Goal: Information Seeking & Learning: Find specific fact

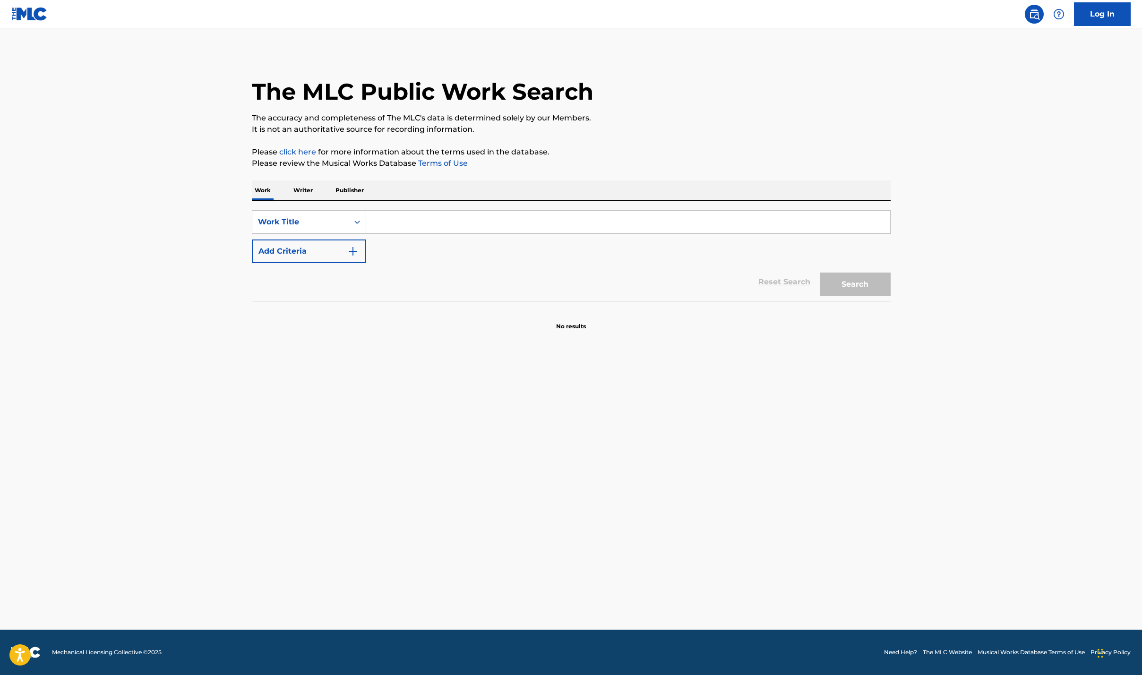
click at [403, 217] on input "Search Form" at bounding box center [628, 222] width 524 height 23
type input "t"
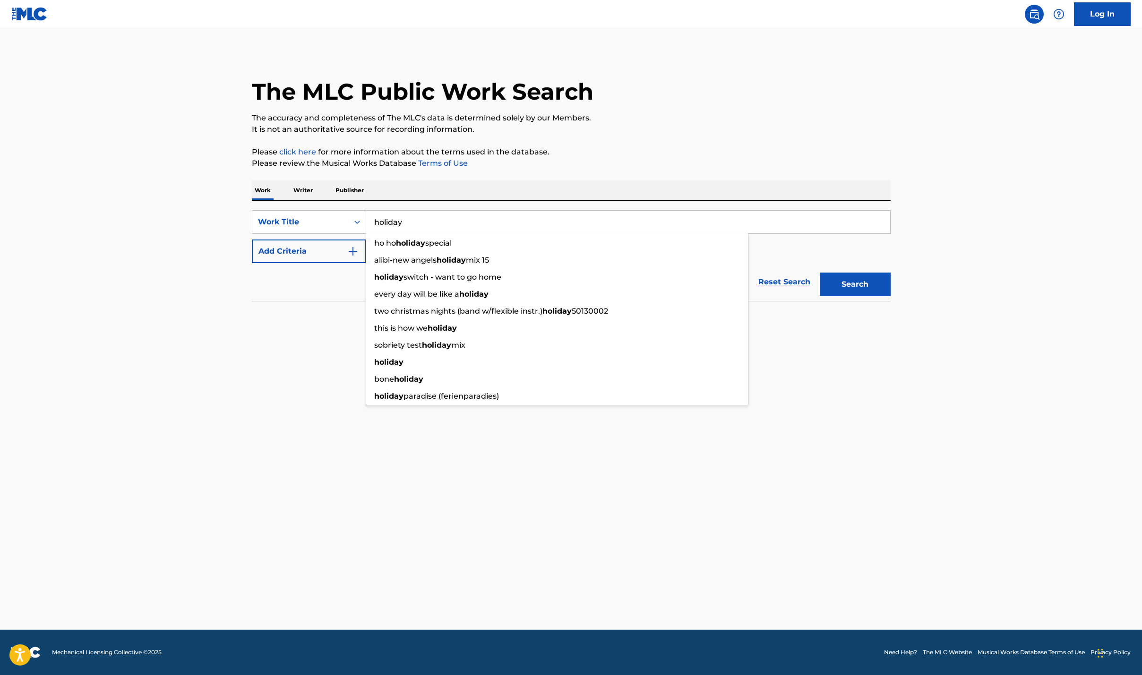
type input "holiday"
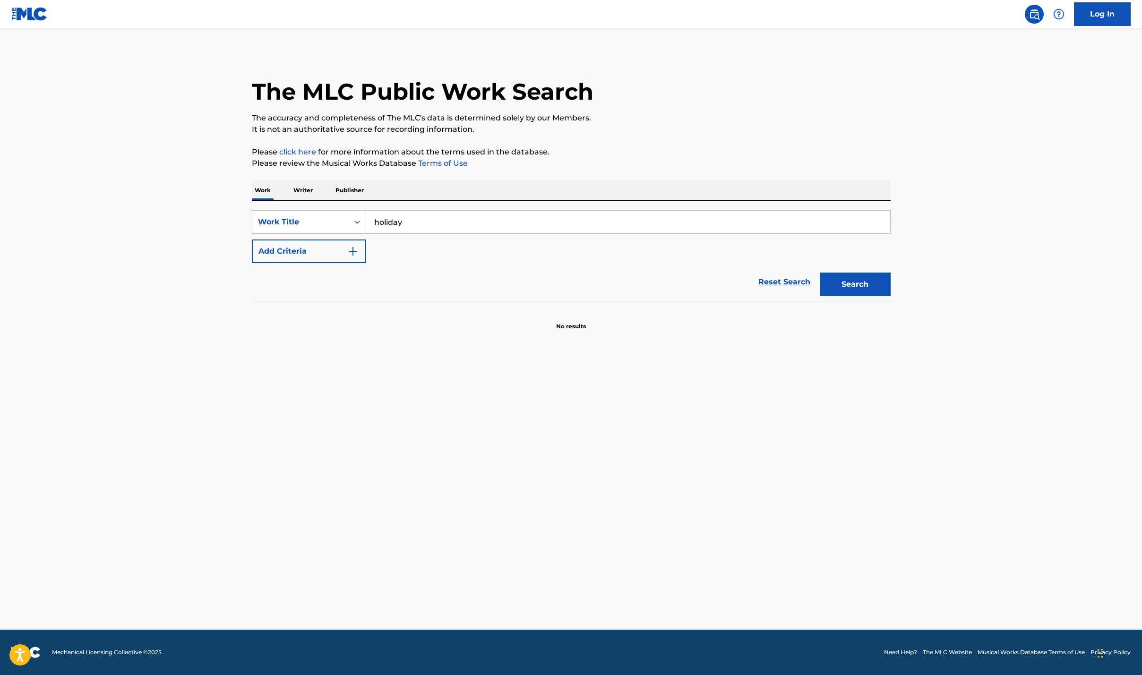
click at [336, 252] on button "Add Criteria" at bounding box center [309, 252] width 114 height 24
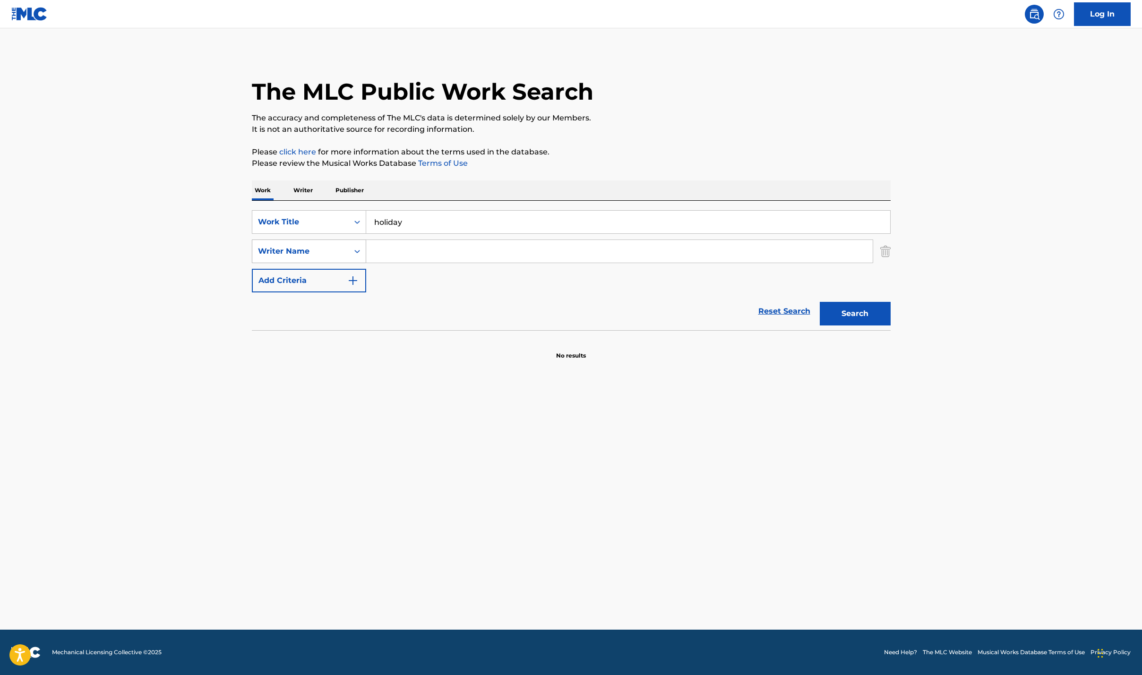
click at [350, 255] on div "Search Form" at bounding box center [357, 251] width 17 height 17
click at [339, 249] on div "Writer Name" at bounding box center [300, 251] width 85 height 11
click at [389, 252] on input "Search Form" at bounding box center [619, 251] width 506 height 23
type input "turnstile"
click at [851, 309] on button "Search" at bounding box center [855, 314] width 71 height 24
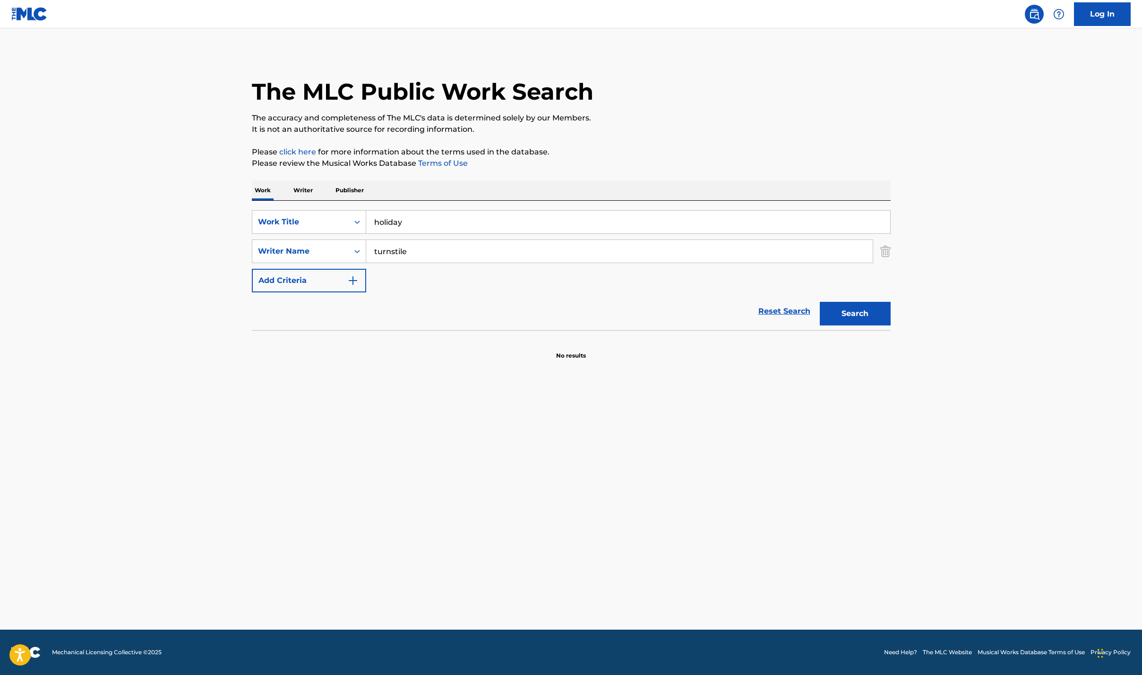
click at [472, 249] on input "turnstile" at bounding box center [619, 251] width 506 height 23
click at [357, 224] on icon "Search Form" at bounding box center [356, 221] width 9 height 9
click at [472, 213] on input "holiday" at bounding box center [628, 222] width 524 height 23
click at [481, 190] on div "Work Writer Publisher" at bounding box center [571, 190] width 639 height 20
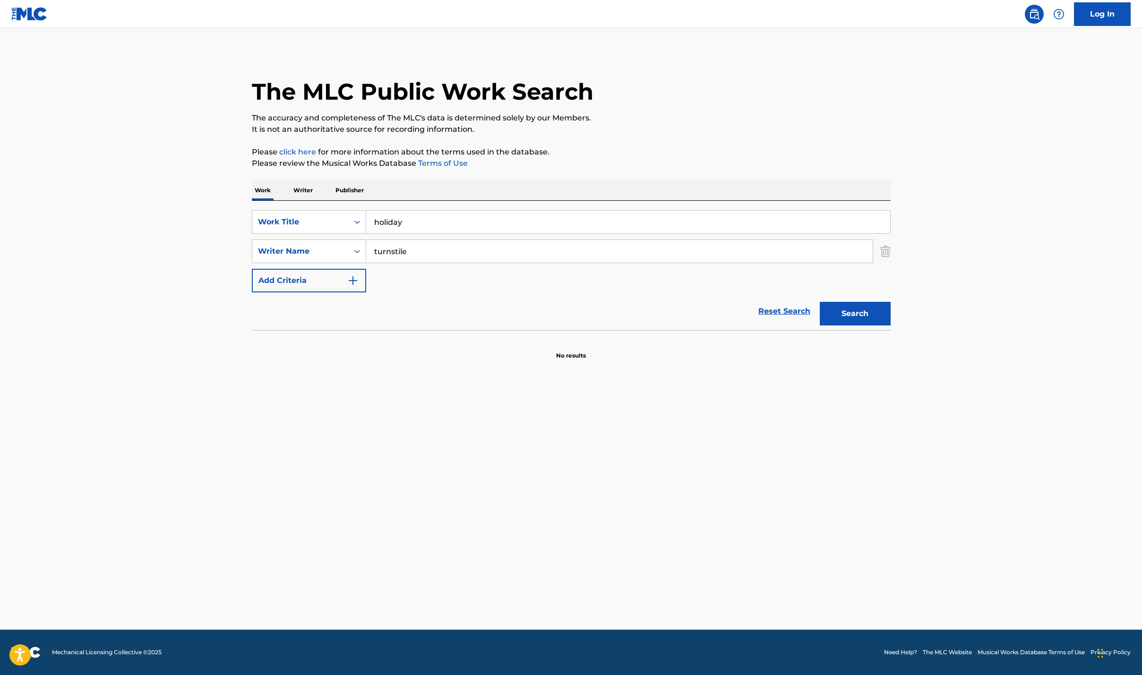
drag, startPoint x: 287, startPoint y: 205, endPoint x: 268, endPoint y: 197, distance: 20.6
click at [268, 197] on div "Work Writer Publisher SearchWithCriteria7b4ab36d-7846-48aa-bc8a-2c2020fb862b Wo…" at bounding box center [571, 270] width 639 height 180
click at [310, 241] on div "SearchWithCriteria238876b6-98ad-43ee-ba08-674108fd0b85 Writer Name turnstile" at bounding box center [571, 252] width 639 height 24
drag, startPoint x: 373, startPoint y: 253, endPoint x: 385, endPoint y: 242, distance: 16.4
click at [373, 253] on input "dylan" at bounding box center [619, 251] width 506 height 23
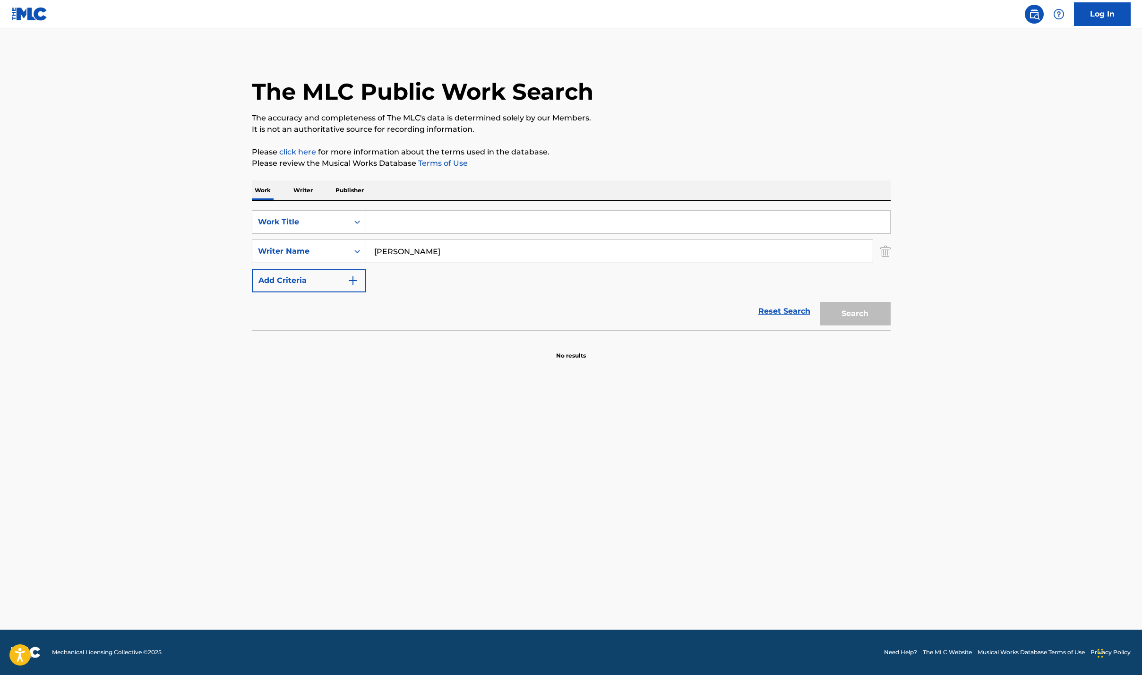
click at [444, 246] on input "bob dylan" at bounding box center [619, 251] width 506 height 23
click at [432, 255] on input "bob dylan" at bounding box center [619, 251] width 506 height 23
click at [385, 274] on strong "bob" at bounding box center [408, 272] width 68 height 9
type input "bob dylan"
click at [356, 222] on icon "Search Form" at bounding box center [357, 221] width 6 height 3
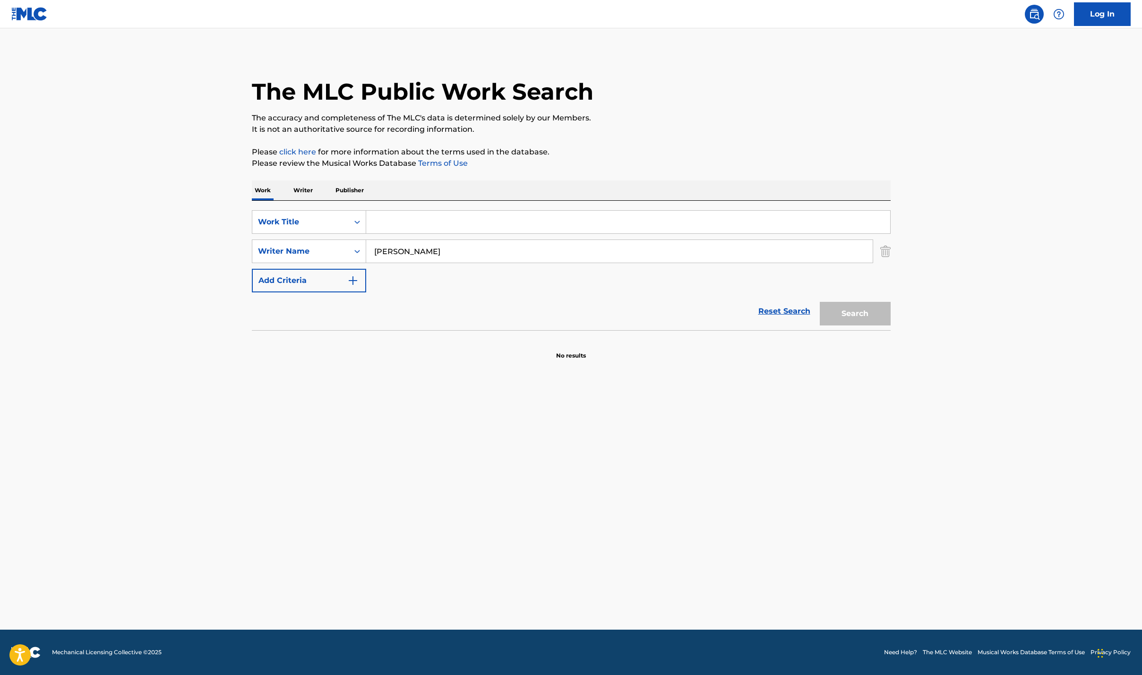
click at [470, 221] on input "Search Form" at bounding box center [628, 222] width 524 height 23
drag, startPoint x: 252, startPoint y: 241, endPoint x: 274, endPoint y: 241, distance: 21.3
click at [257, 241] on div "SearchWithCriteria238876b6-98ad-43ee-ba08-674108fd0b85 Writer Name bob dylan" at bounding box center [571, 252] width 639 height 24
click at [889, 253] on img "Search Form" at bounding box center [885, 252] width 10 height 24
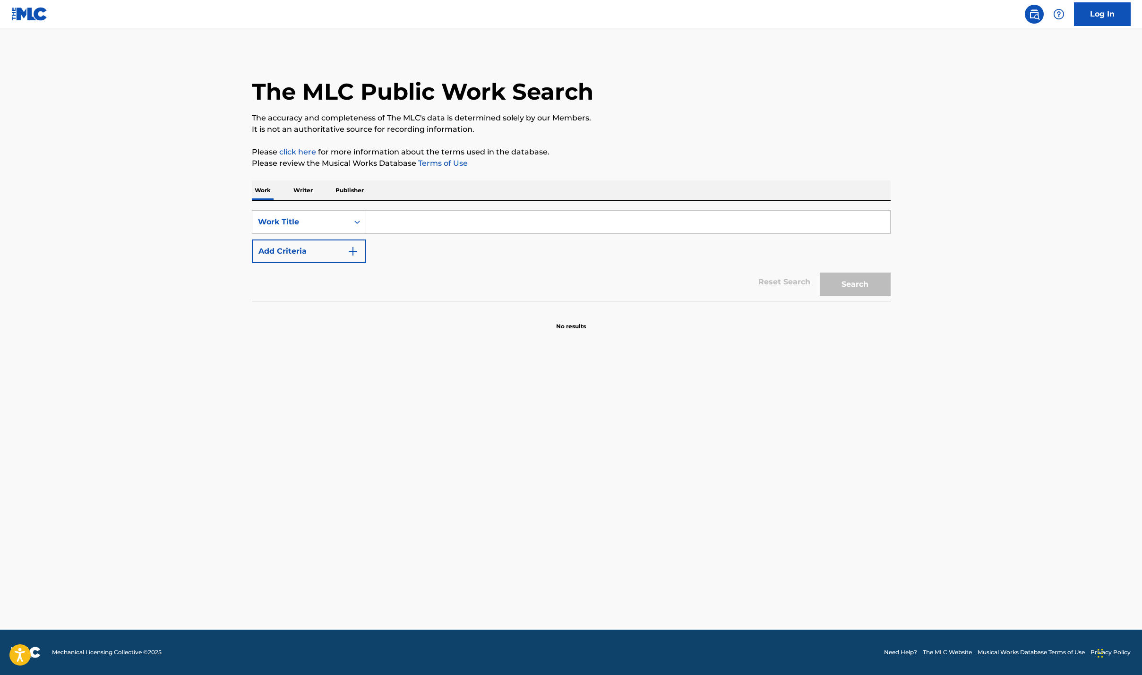
click at [887, 254] on div "SearchWithCriteria7b4ab36d-7846-48aa-bc8a-2c2020fb862b Work Title Add Criteria" at bounding box center [571, 236] width 639 height 53
click at [307, 225] on div "Work Title" at bounding box center [300, 221] width 85 height 11
click at [301, 186] on p "Writer" at bounding box center [303, 190] width 25 height 20
click at [421, 219] on input "Search Form" at bounding box center [628, 222] width 524 height 23
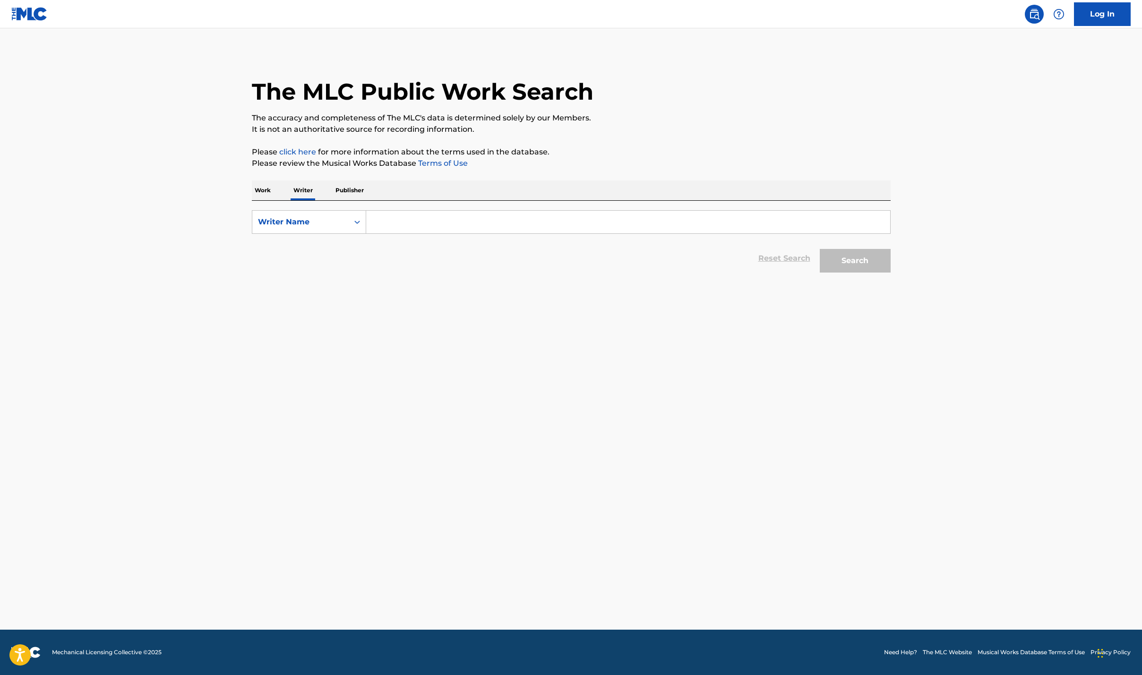
paste input "bob dylan"
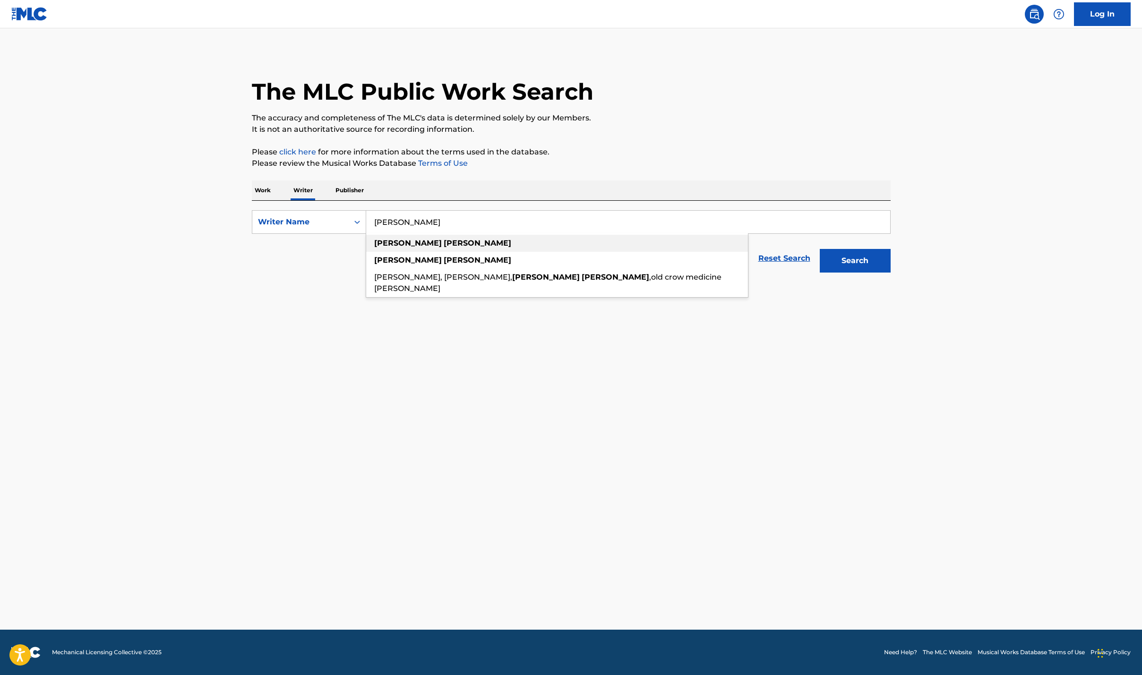
type input "bob dylan"
click at [469, 245] on div "bob dylan" at bounding box center [557, 243] width 382 height 17
click at [845, 257] on button "Search" at bounding box center [855, 261] width 71 height 24
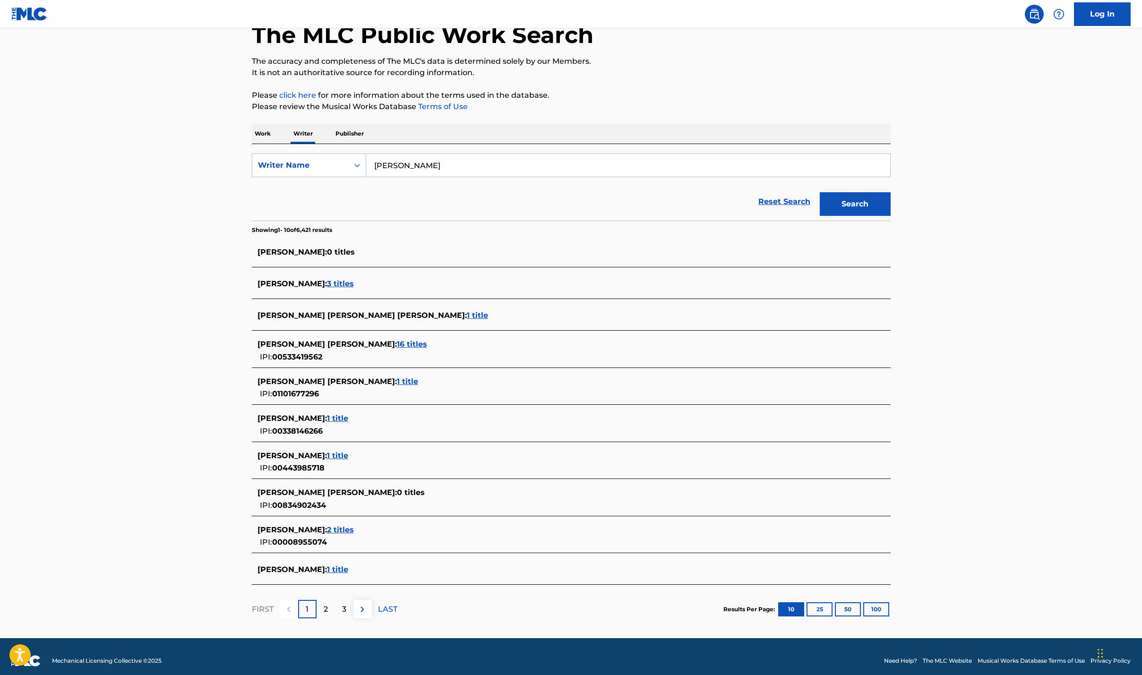
scroll to position [65, 0]
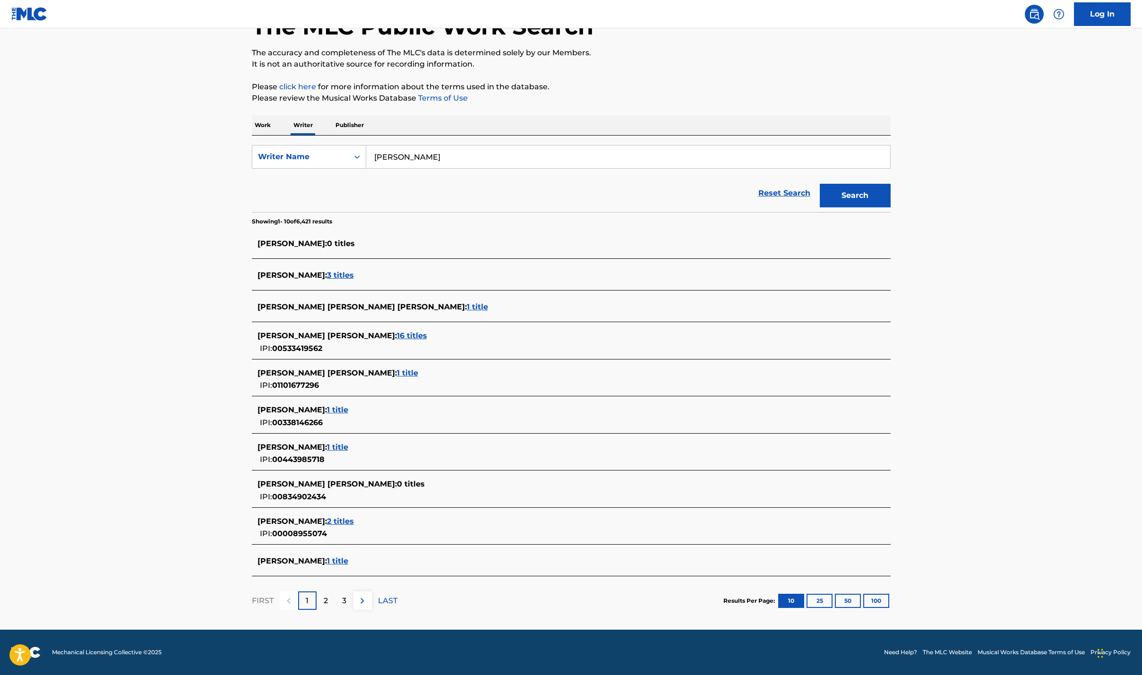
click at [328, 596] on div "2" at bounding box center [326, 601] width 18 height 18
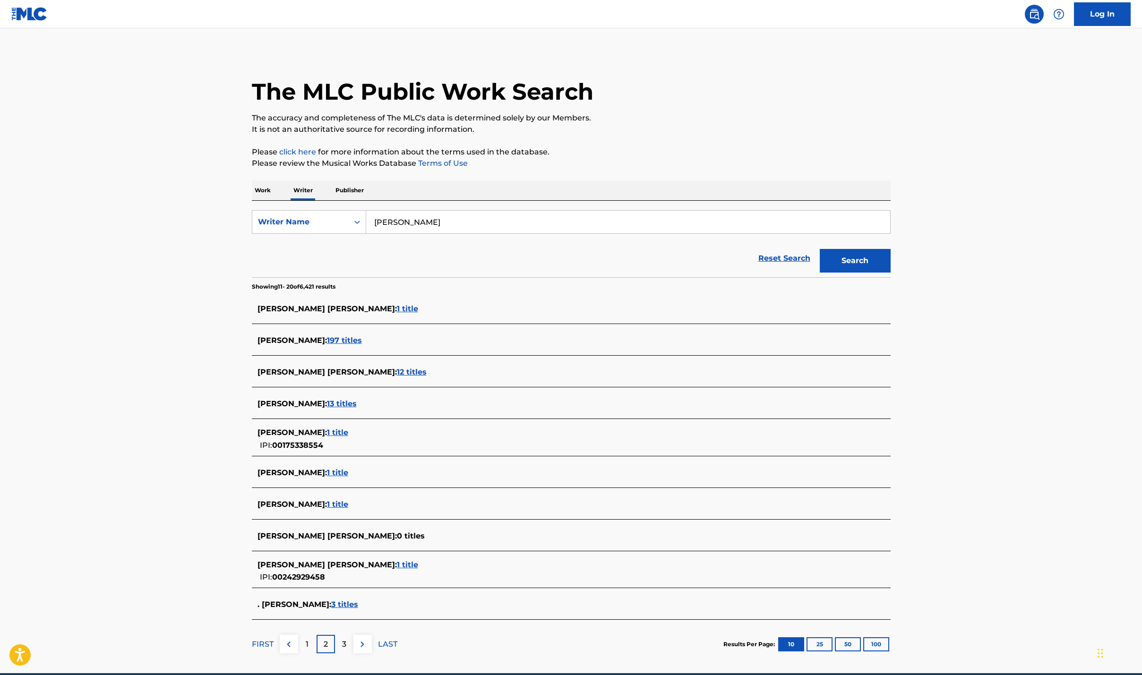
scroll to position [0, 0]
click at [351, 647] on div "3" at bounding box center [344, 644] width 18 height 18
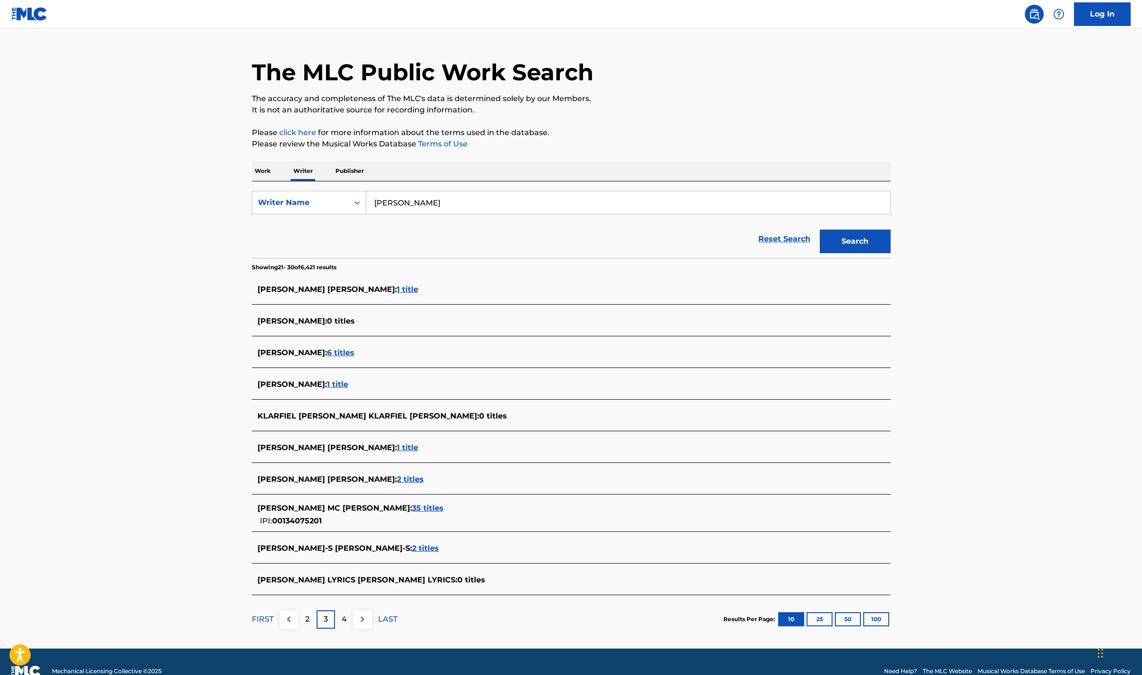
scroll to position [21, 0]
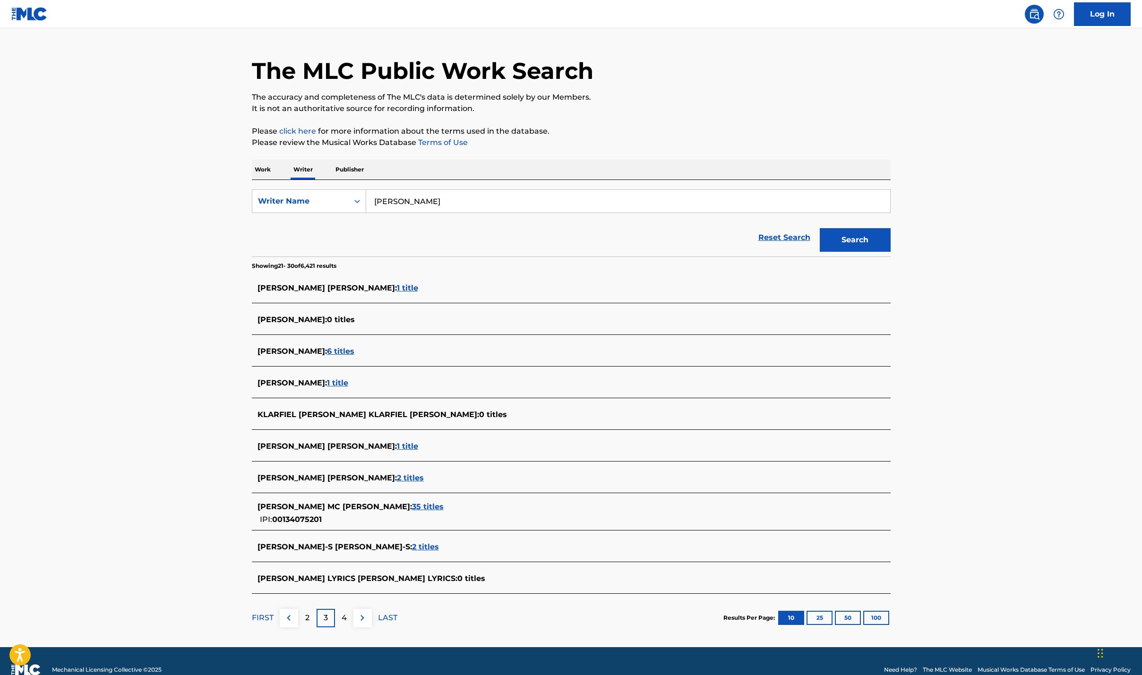
click at [340, 351] on span "6 titles" at bounding box center [340, 351] width 27 height 9
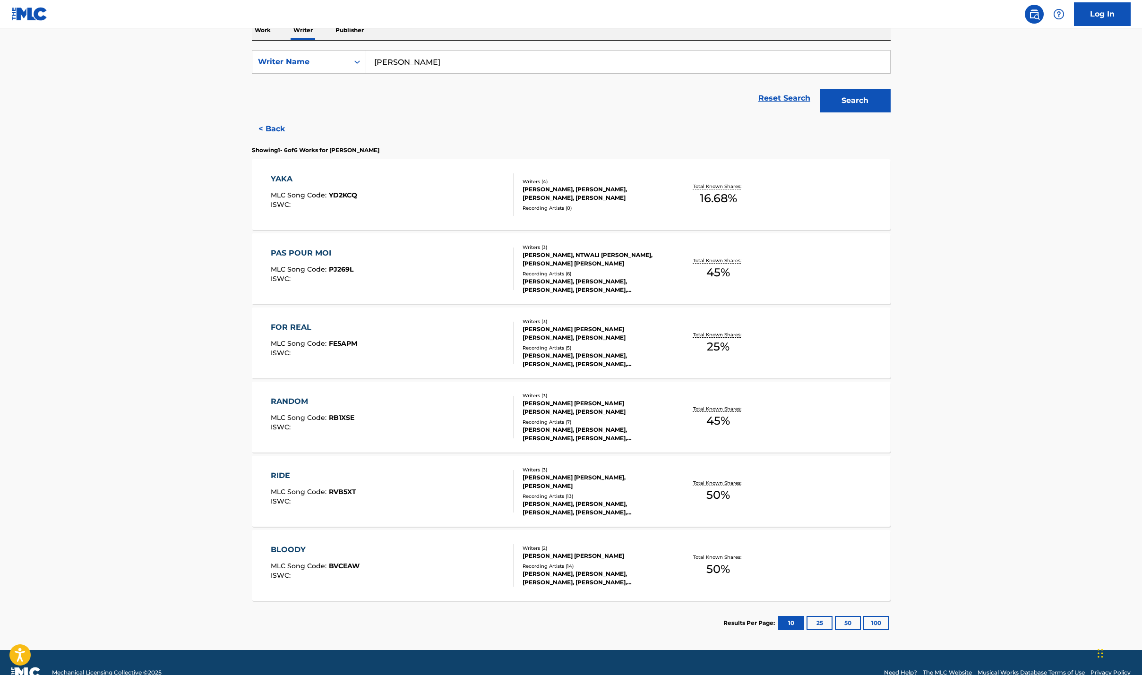
scroll to position [180, 0]
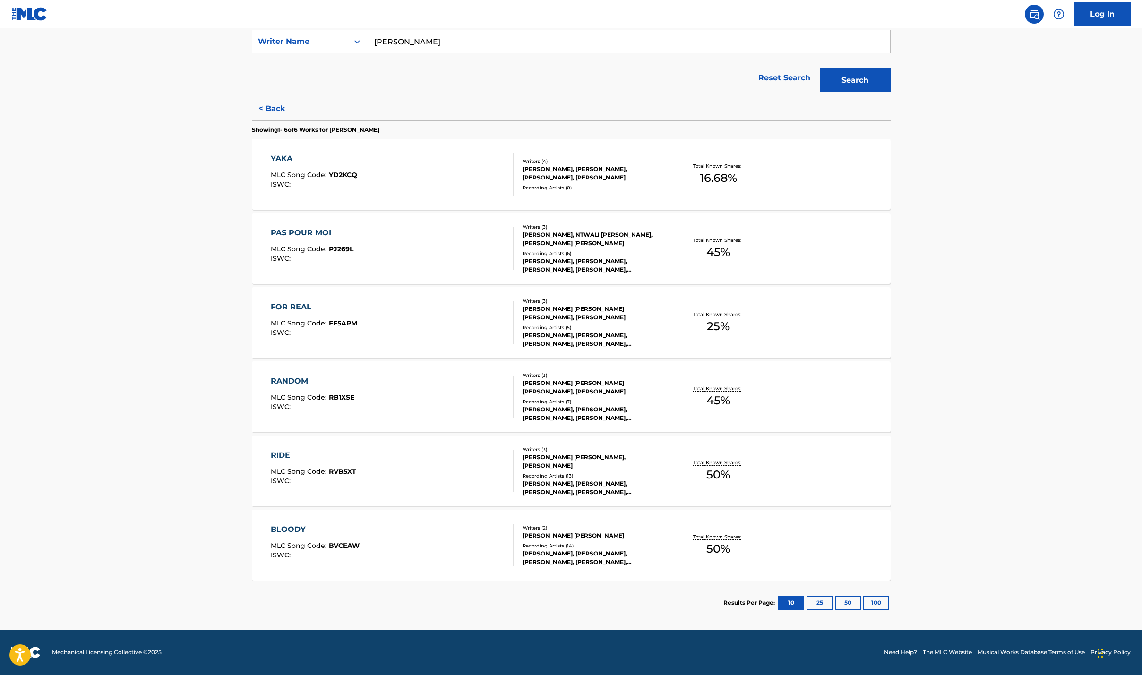
click at [607, 477] on div "Recording Artists ( 13 )" at bounding box center [594, 475] width 143 height 7
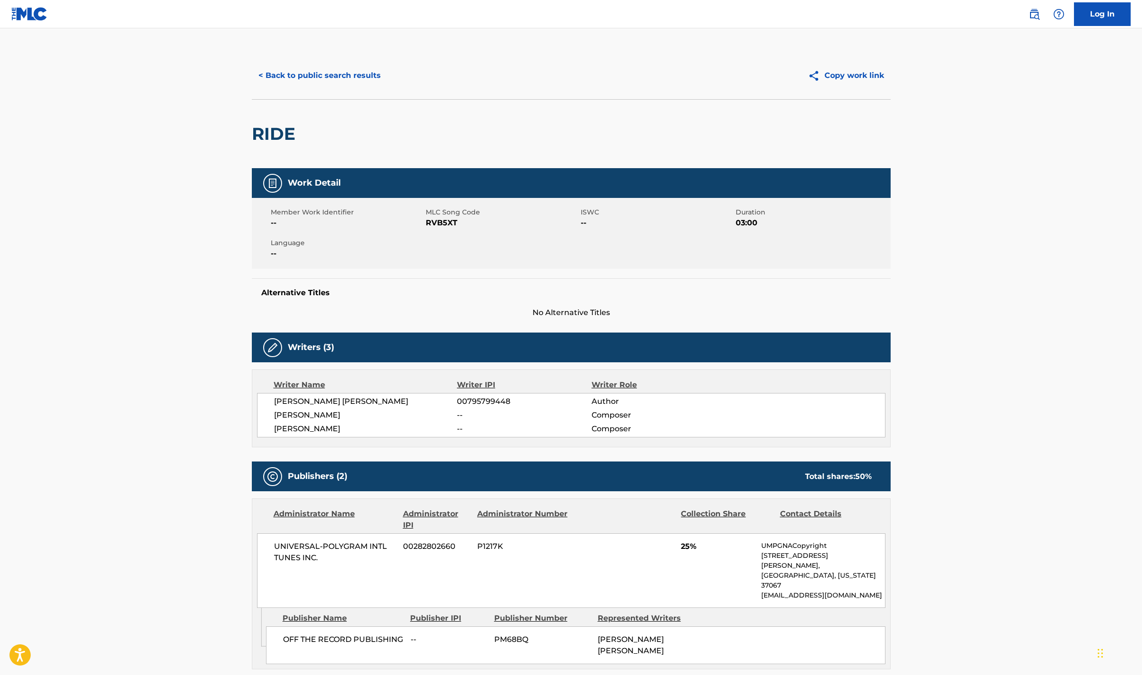
click at [284, 79] on button "< Back to public search results" at bounding box center [320, 76] width 136 height 24
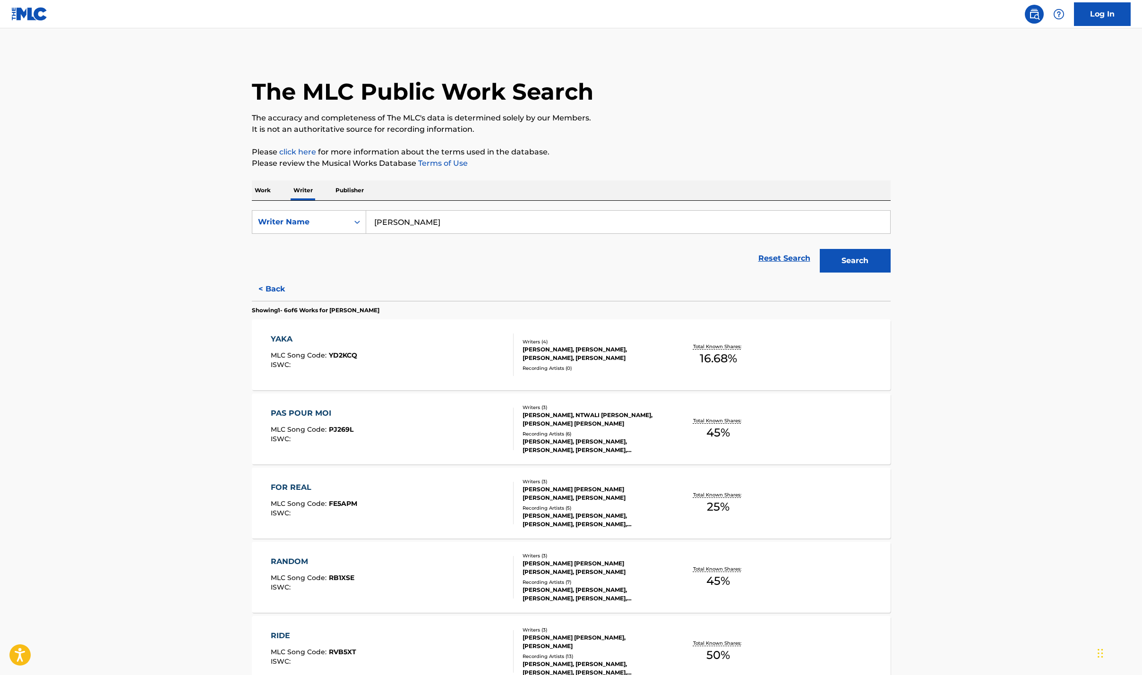
drag, startPoint x: 424, startPoint y: 222, endPoint x: 370, endPoint y: 225, distance: 53.9
click at [368, 225] on input "bob dylan" at bounding box center [628, 222] width 524 height 23
click at [361, 225] on icon "Search Form" at bounding box center [356, 221] width 9 height 9
click at [254, 191] on p "Work" at bounding box center [263, 190] width 22 height 20
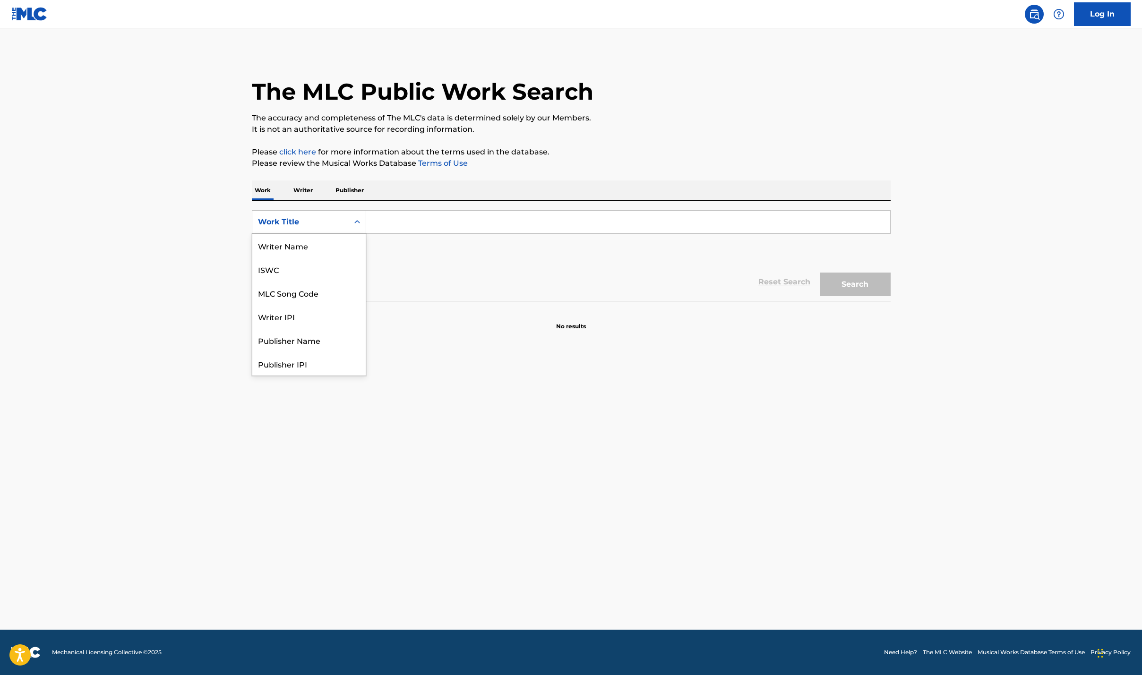
click at [350, 224] on div "Search Form" at bounding box center [357, 222] width 17 height 17
click at [350, 190] on p "Publisher" at bounding box center [350, 190] width 34 height 20
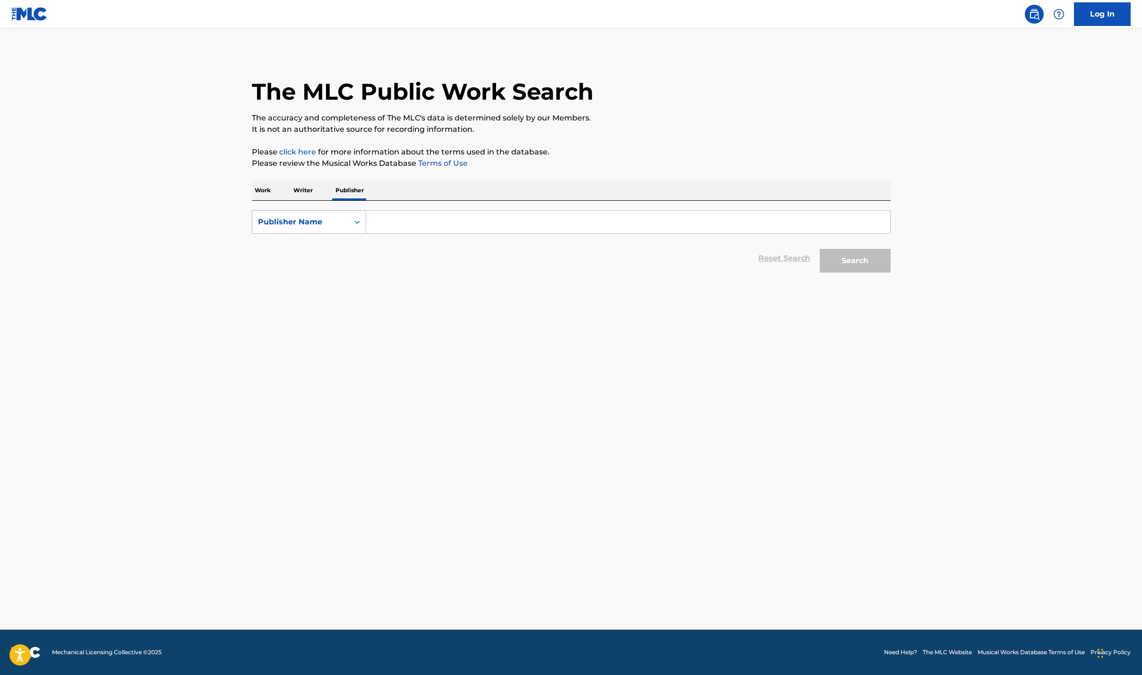
click at [358, 231] on div "Search Form" at bounding box center [357, 222] width 17 height 23
click at [358, 224] on icon "Search Form" at bounding box center [356, 221] width 9 height 9
click at [309, 191] on p "Writer" at bounding box center [303, 190] width 25 height 20
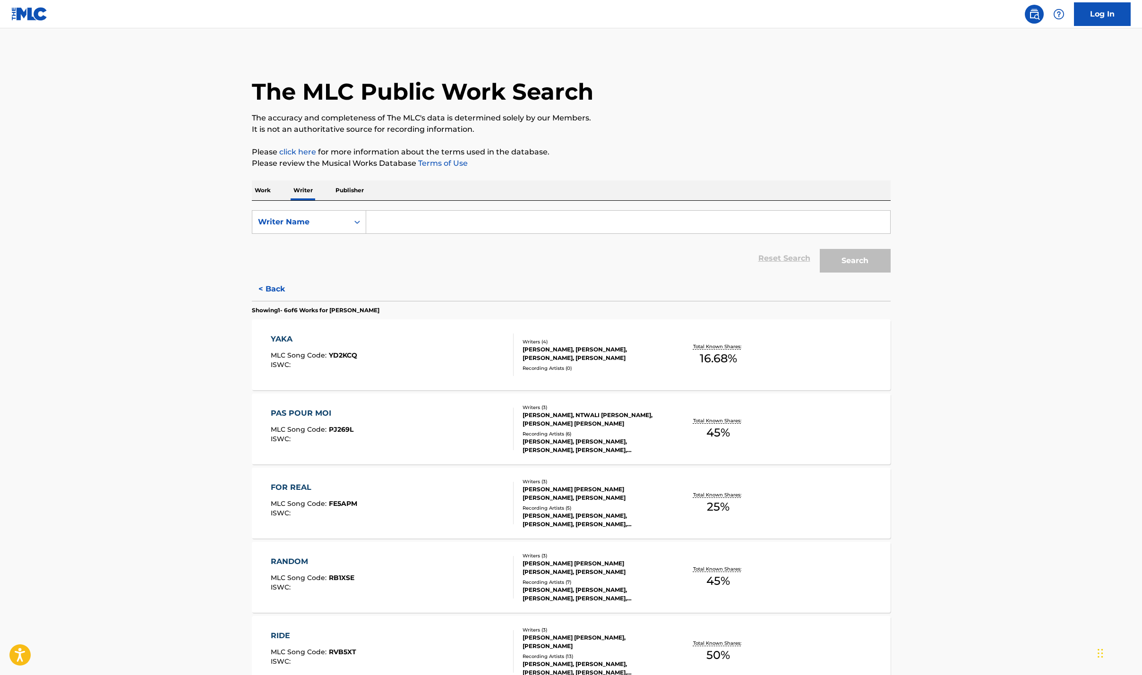
click at [351, 190] on p "Publisher" at bounding box center [350, 190] width 34 height 20
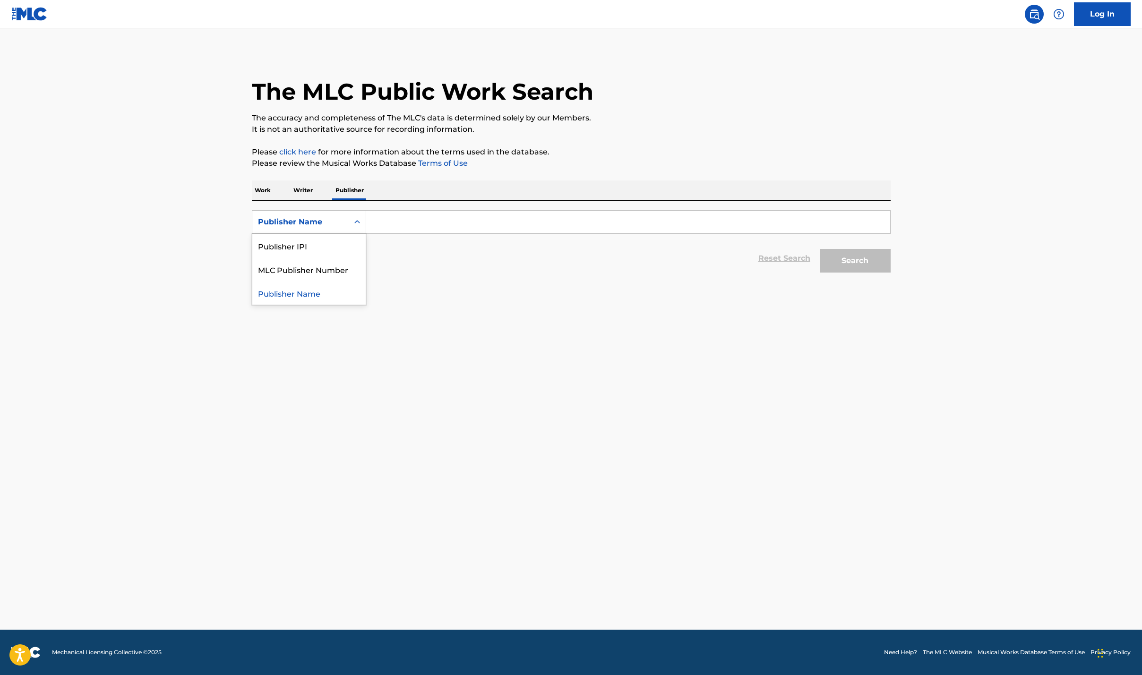
click at [326, 220] on div "Publisher Name" at bounding box center [300, 221] width 85 height 11
click at [274, 192] on div "Work Writer Publisher" at bounding box center [571, 190] width 639 height 20
click at [252, 181] on p "Work" at bounding box center [263, 190] width 22 height 20
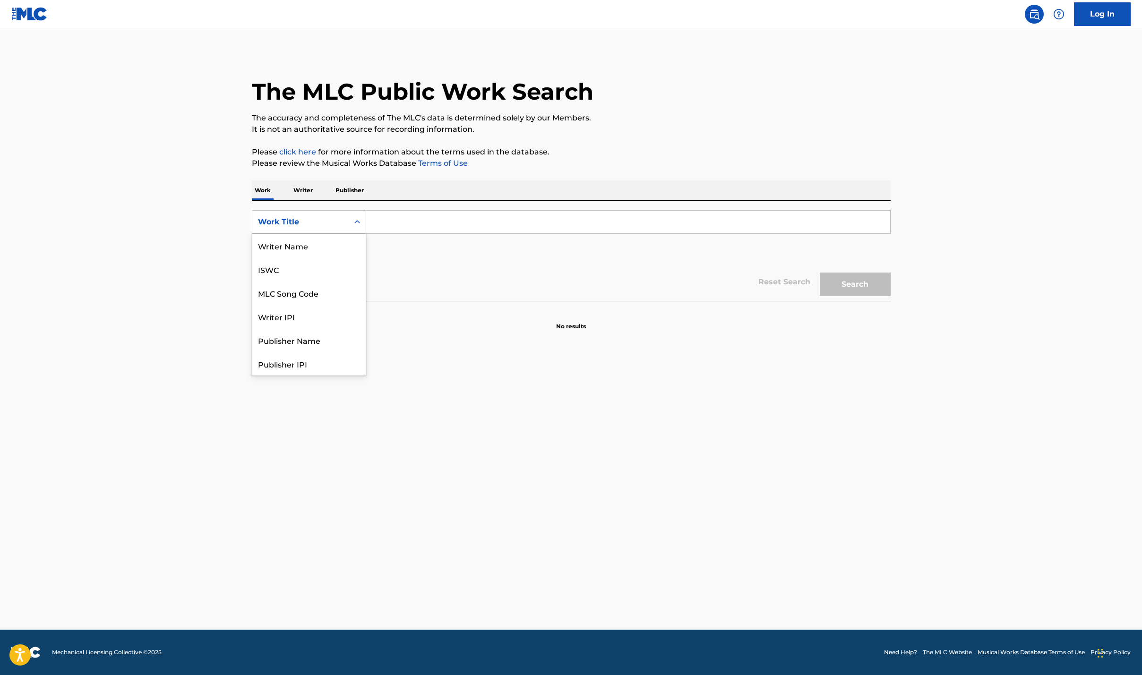
click at [315, 217] on div "Work Title" at bounding box center [300, 221] width 85 height 11
click at [441, 223] on input "Search Form" at bounding box center [628, 222] width 524 height 23
click at [20, 9] on img at bounding box center [29, 14] width 36 height 14
click at [385, 215] on input "Search Form" at bounding box center [628, 222] width 524 height 23
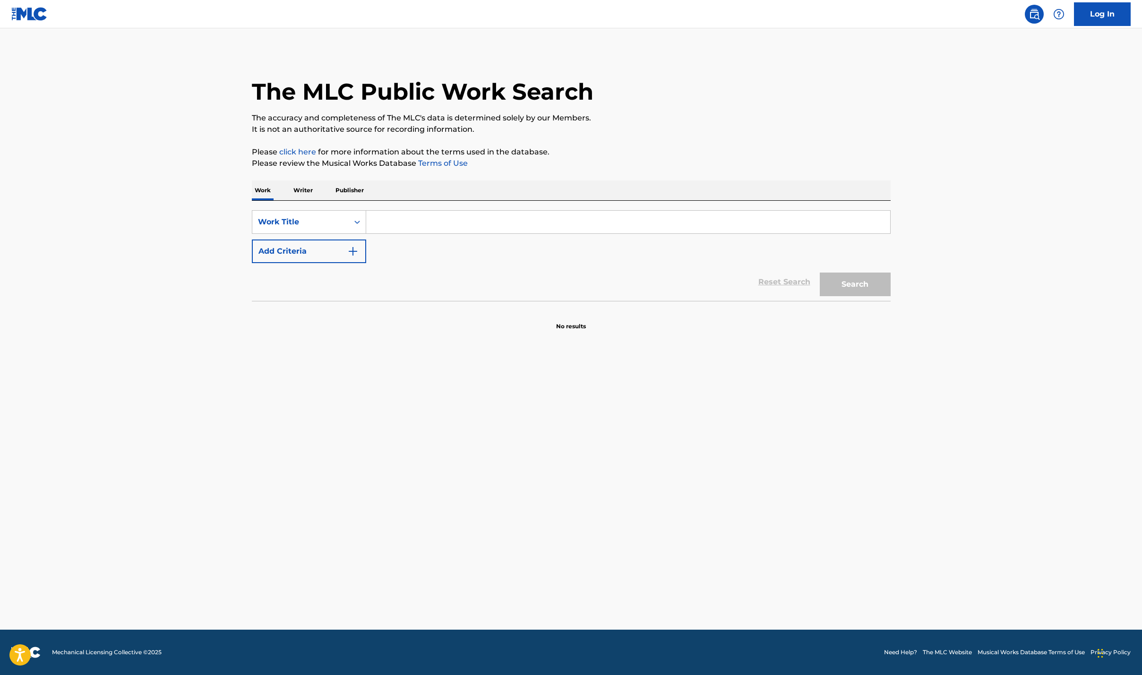
click at [306, 192] on p "Writer" at bounding box center [303, 190] width 25 height 20
drag, startPoint x: 427, startPoint y: 227, endPoint x: 422, endPoint y: 227, distance: 4.7
click at [422, 227] on input "Search Form" at bounding box center [628, 222] width 524 height 23
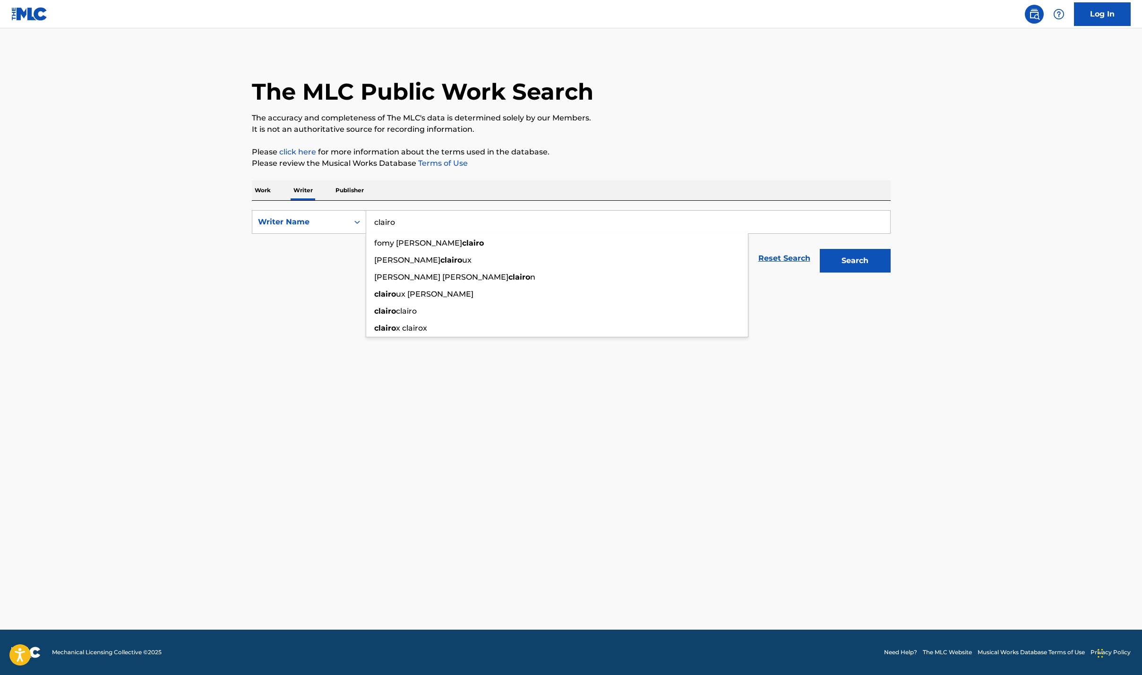
type input "clairo"
click at [820, 249] on button "Search" at bounding box center [855, 261] width 71 height 24
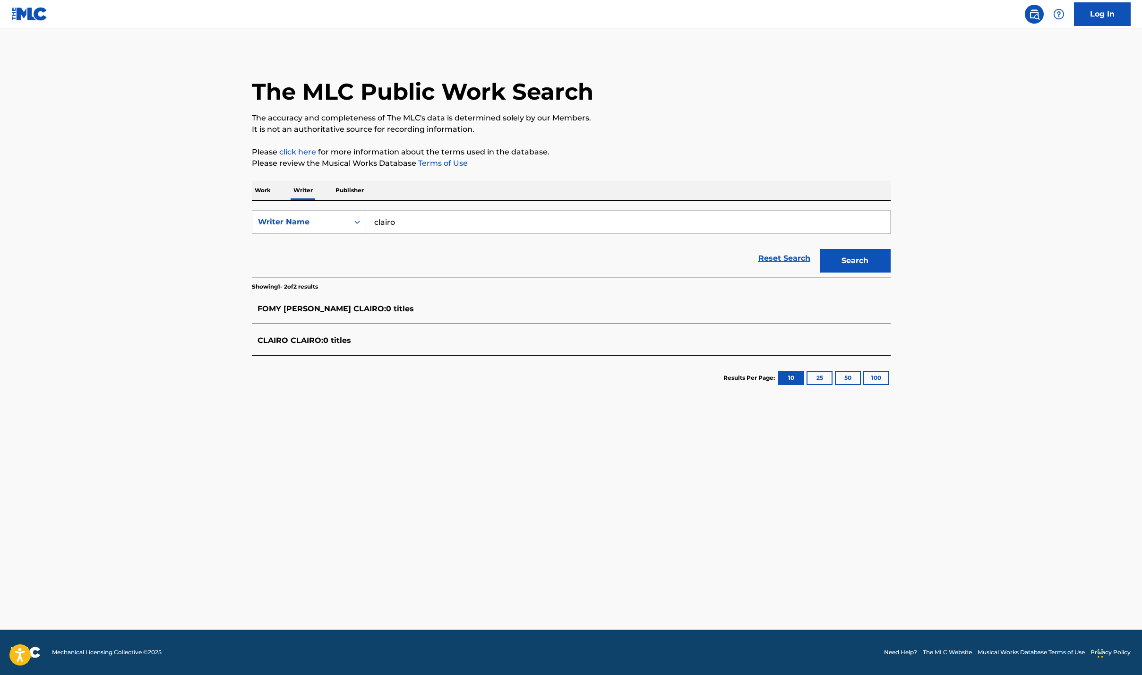
click at [256, 191] on p "Work" at bounding box center [263, 190] width 22 height 20
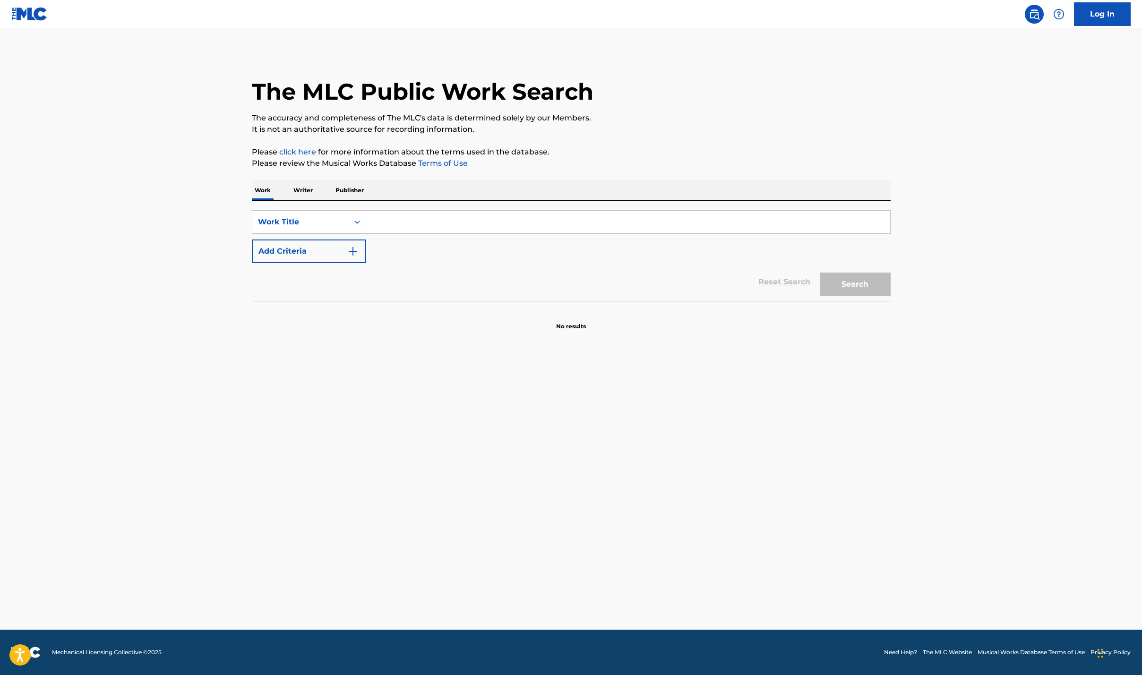
click at [396, 217] on input "Search Form" at bounding box center [628, 222] width 524 height 23
type input "sexy to someone"
click at [820, 273] on button "Search" at bounding box center [855, 285] width 71 height 24
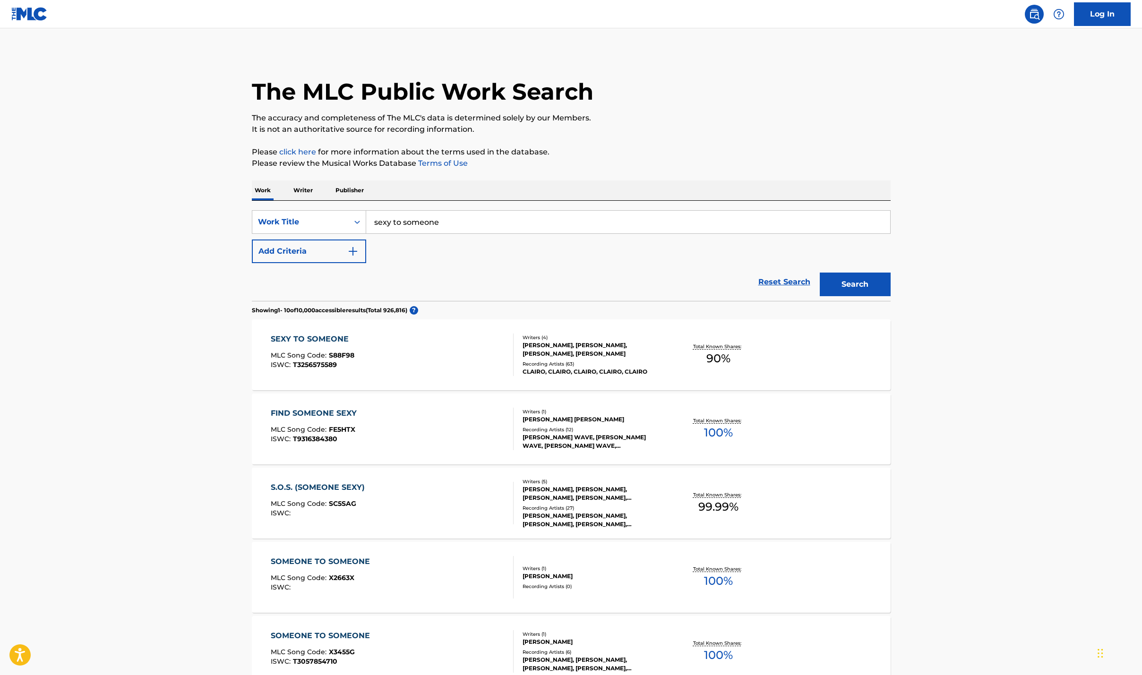
click at [409, 341] on div "SEXY TO SOMEONE MLC Song Code : S88F98 ISWC : T3256575589" at bounding box center [392, 355] width 243 height 43
